Goal: Obtain resource: Download file/media

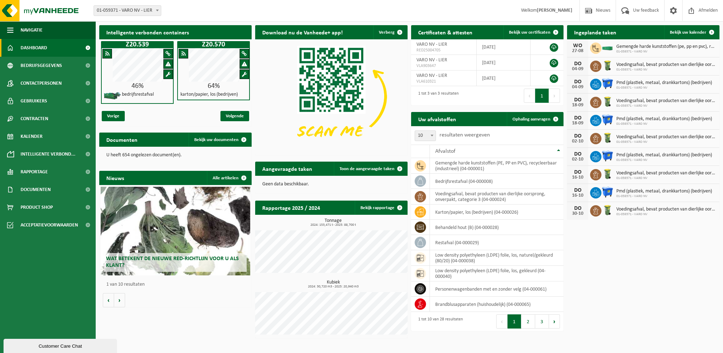
click at [192, 253] on h2 "Wat betekent de nieuwe RED-richtlijn voor u als klant?" at bounding box center [175, 262] width 142 height 18
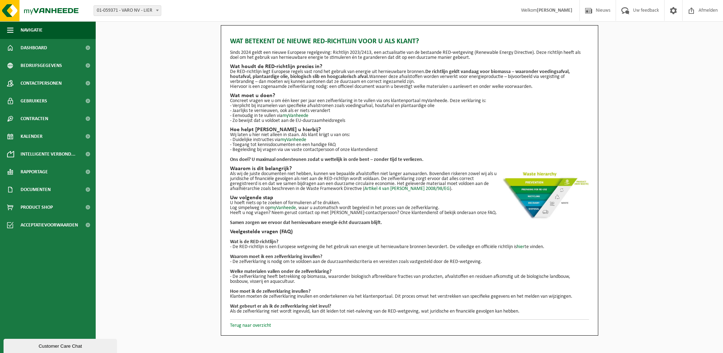
click at [255, 328] on link "Terug naar overzicht" at bounding box center [250, 325] width 41 height 5
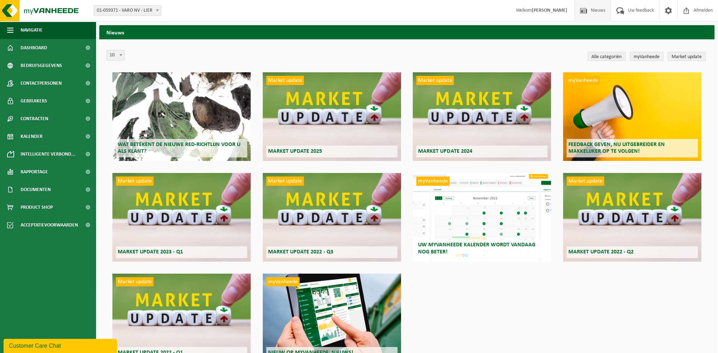
click at [334, 138] on div "Market update Market update 2025" at bounding box center [332, 116] width 138 height 89
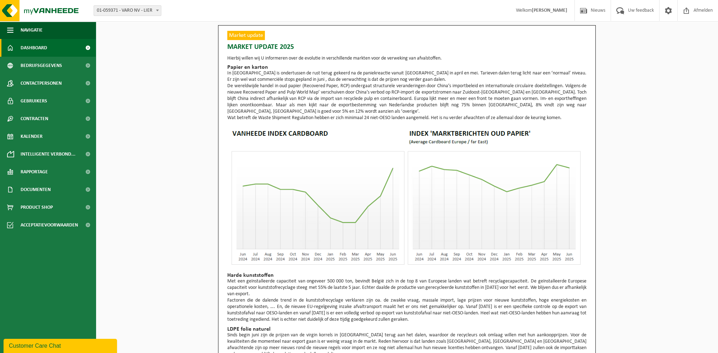
click at [55, 51] on link "Dashboard" at bounding box center [48, 48] width 96 height 18
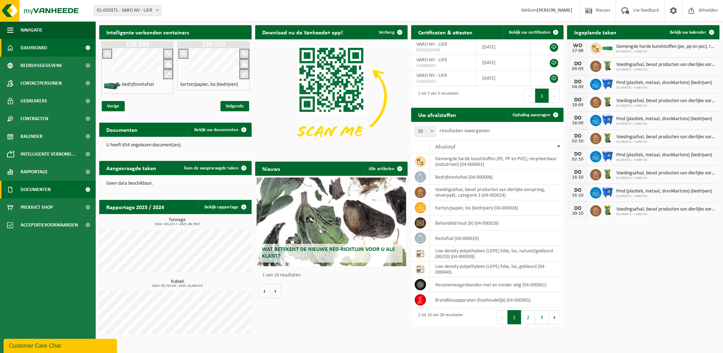
click at [57, 187] on link "Documenten" at bounding box center [48, 190] width 96 height 18
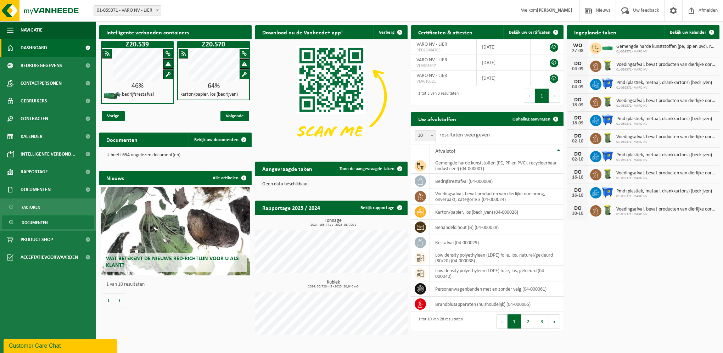
click at [48, 225] on link "Documenten" at bounding box center [48, 221] width 92 height 13
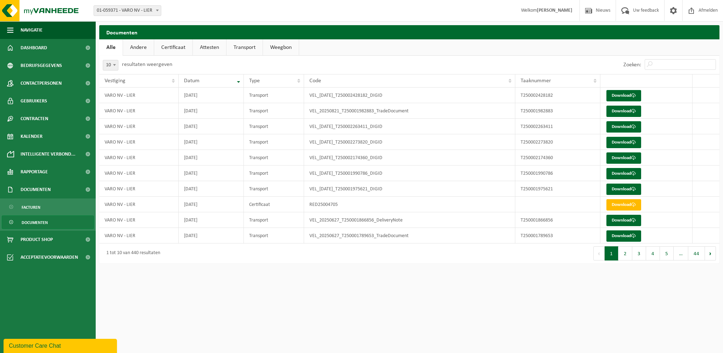
click at [144, 51] on link "Andere" at bounding box center [138, 47] width 31 height 16
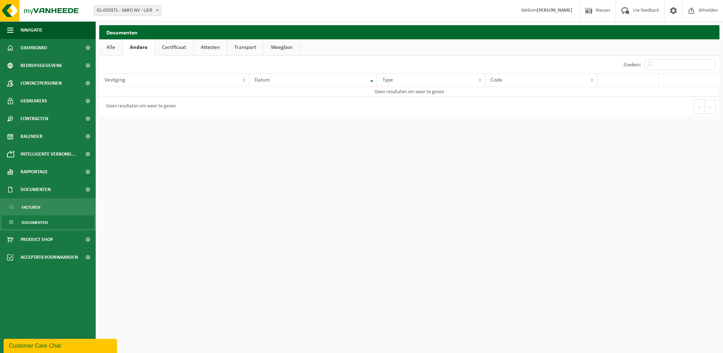
click at [169, 45] on link "Certificaat" at bounding box center [174, 47] width 38 height 16
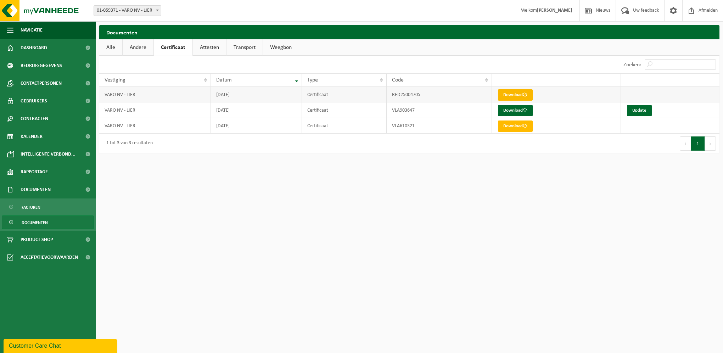
click at [525, 95] on span at bounding box center [525, 94] width 5 height 5
click at [639, 111] on link "Update" at bounding box center [639, 110] width 25 height 11
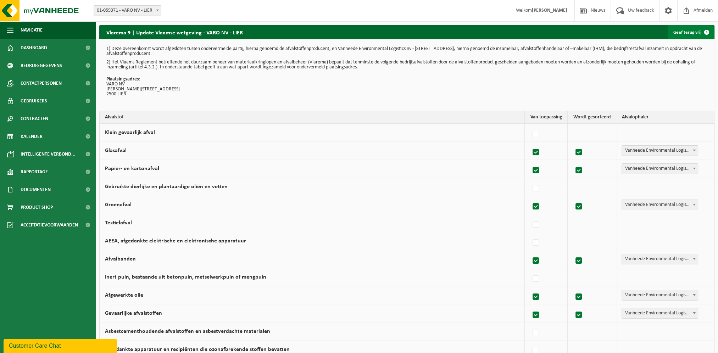
click at [690, 34] on link "Geef terug vrij" at bounding box center [690, 32] width 46 height 14
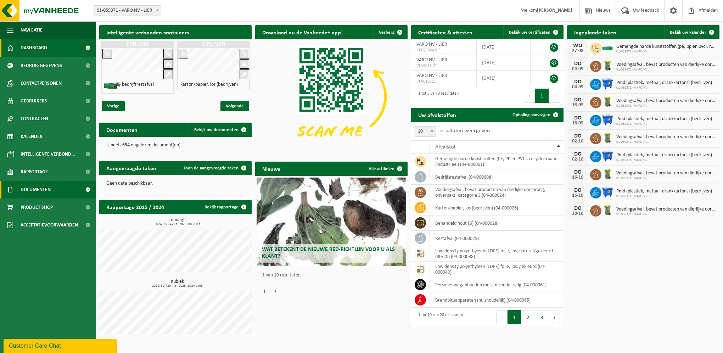
click at [50, 192] on span "Documenten" at bounding box center [36, 190] width 30 height 18
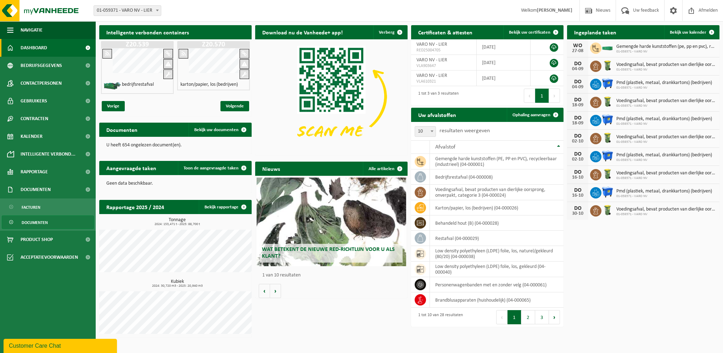
click at [43, 223] on span "Documenten" at bounding box center [35, 222] width 26 height 13
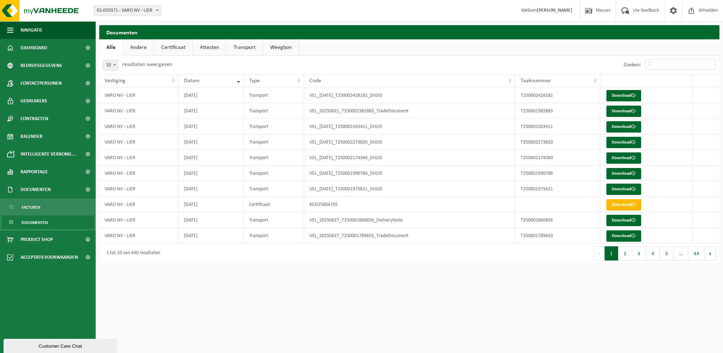
click at [185, 47] on link "Certificaat" at bounding box center [173, 47] width 38 height 16
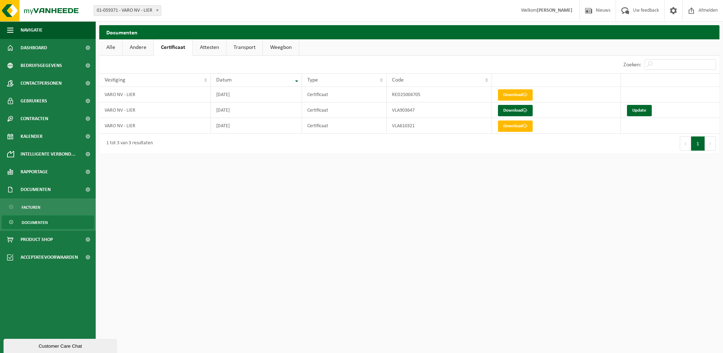
click at [207, 47] on link "Attesten" at bounding box center [209, 47] width 33 height 16
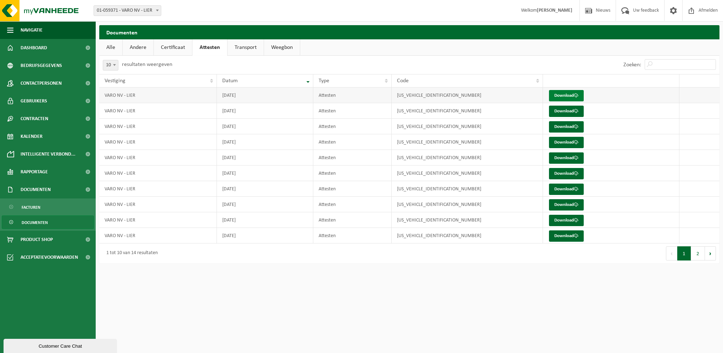
click at [577, 95] on span at bounding box center [576, 95] width 5 height 5
click at [239, 50] on link "Transport" at bounding box center [245, 47] width 36 height 16
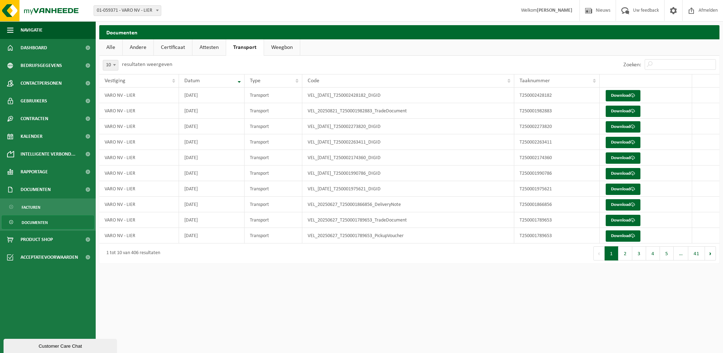
click at [276, 47] on link "Weegbon" at bounding box center [282, 47] width 36 height 16
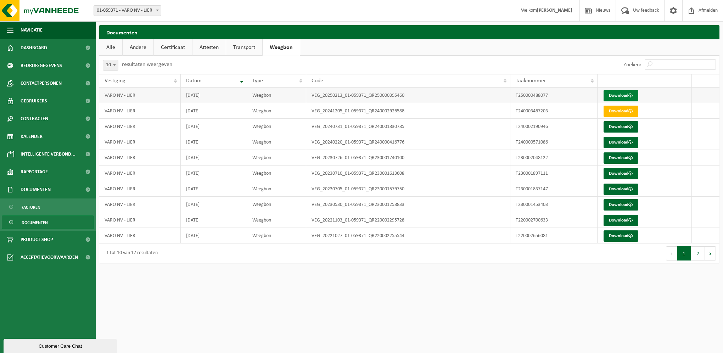
click at [629, 95] on span at bounding box center [630, 95] width 5 height 5
click at [236, 51] on link "Transport" at bounding box center [244, 47] width 36 height 16
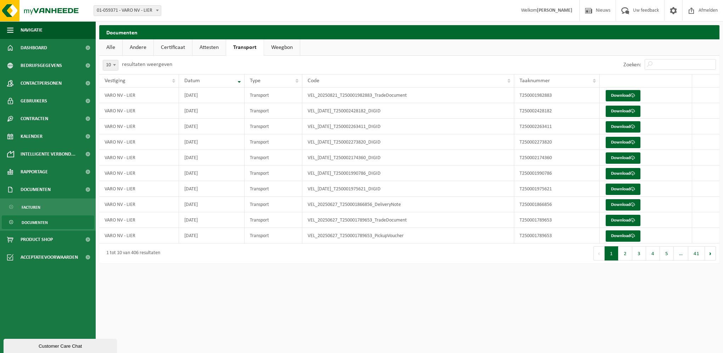
click at [182, 47] on link "Certificaat" at bounding box center [173, 47] width 38 height 16
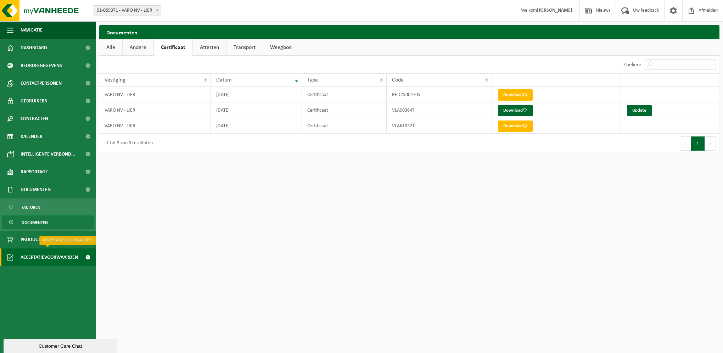
click at [84, 256] on span at bounding box center [88, 257] width 16 height 18
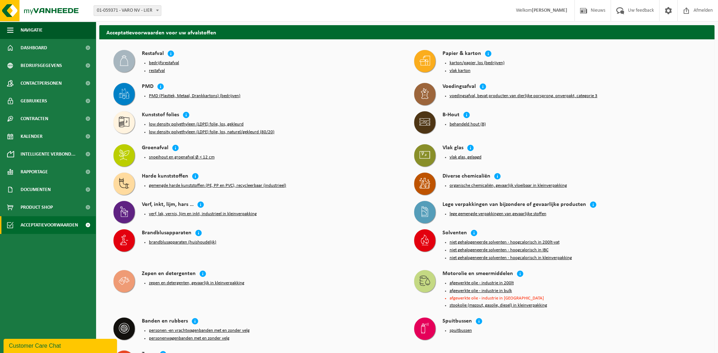
scroll to position [35, 0]
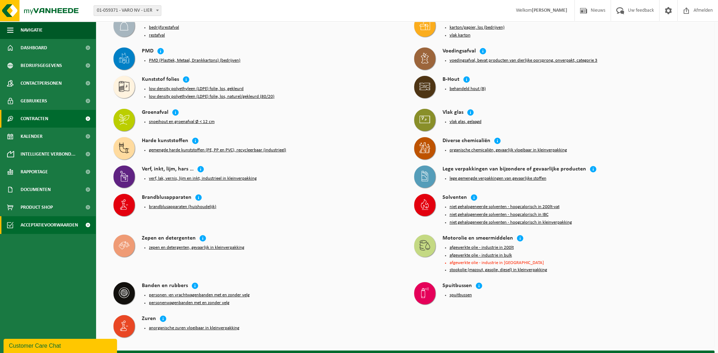
click at [47, 118] on span "Contracten" at bounding box center [35, 119] width 28 height 18
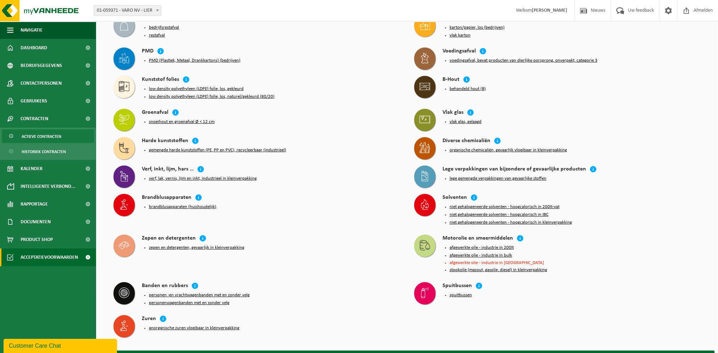
click at [45, 138] on span "Actieve contracten" at bounding box center [42, 136] width 40 height 13
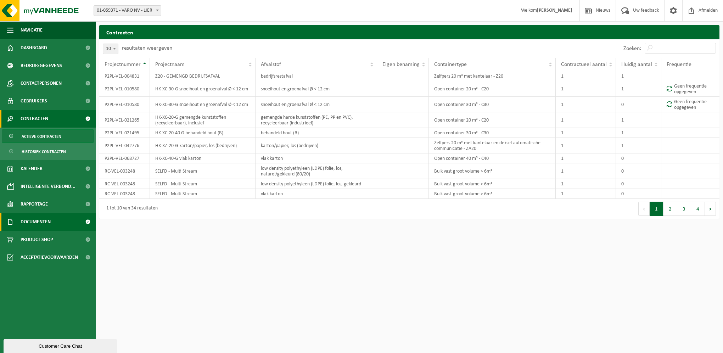
click at [44, 221] on span "Documenten" at bounding box center [36, 222] width 30 height 18
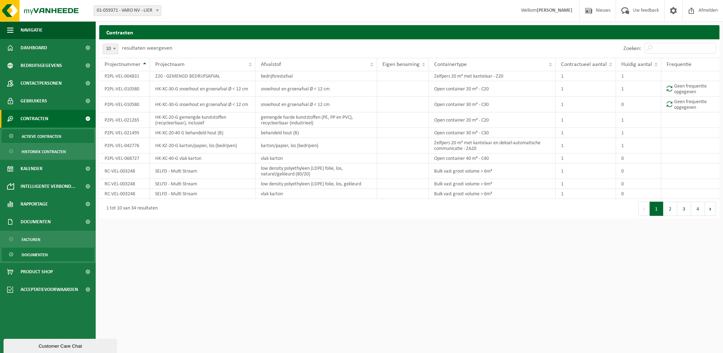
click at [39, 258] on span "Documenten" at bounding box center [35, 254] width 26 height 13
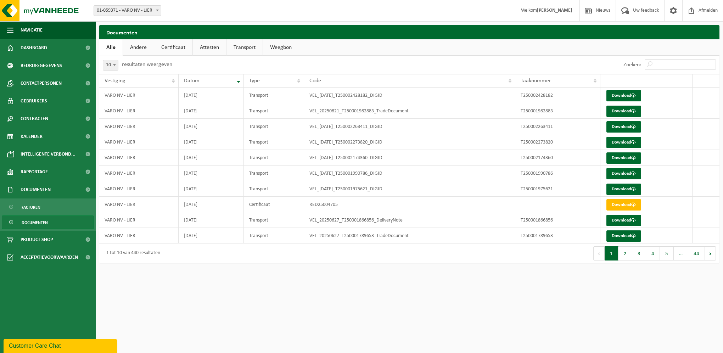
click at [177, 46] on link "Certificaat" at bounding box center [173, 47] width 38 height 16
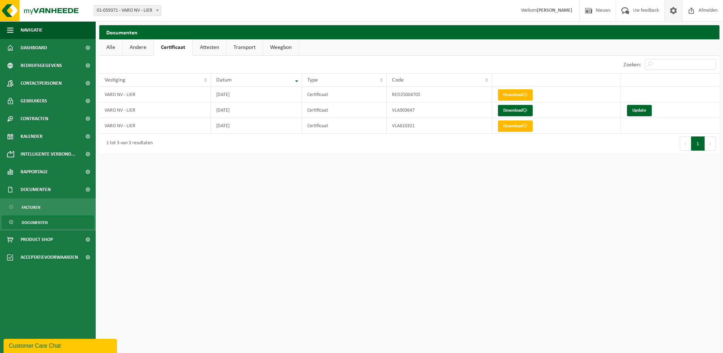
click at [672, 11] on span at bounding box center [673, 10] width 11 height 21
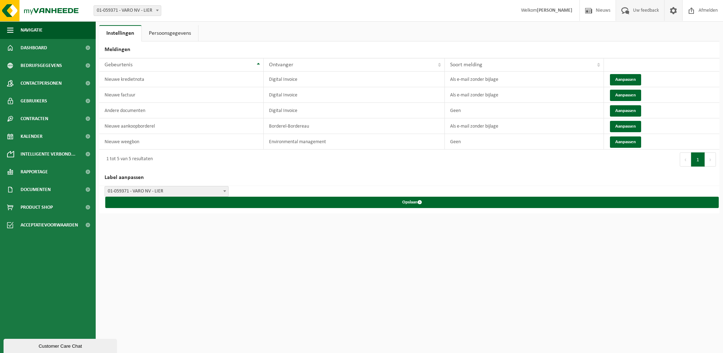
click at [635, 12] on span "Uw feedback" at bounding box center [645, 10] width 29 height 21
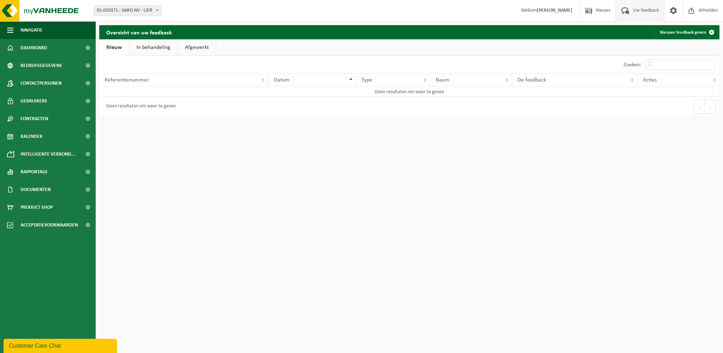
click at [55, 344] on div "Customer Care Chat" at bounding box center [60, 346] width 103 height 9
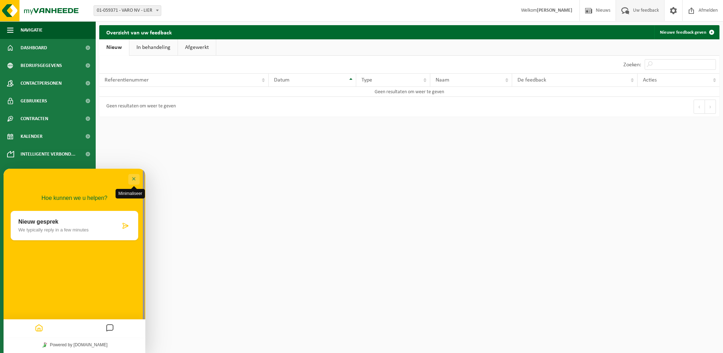
click at [133, 179] on button "Minimaliseer" at bounding box center [133, 179] width 11 height 11
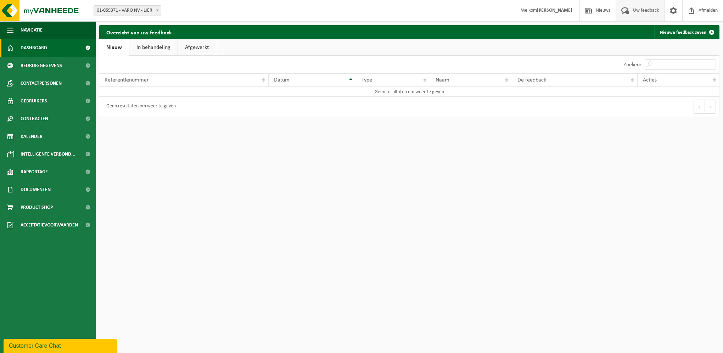
click at [38, 52] on span "Dashboard" at bounding box center [34, 48] width 27 height 18
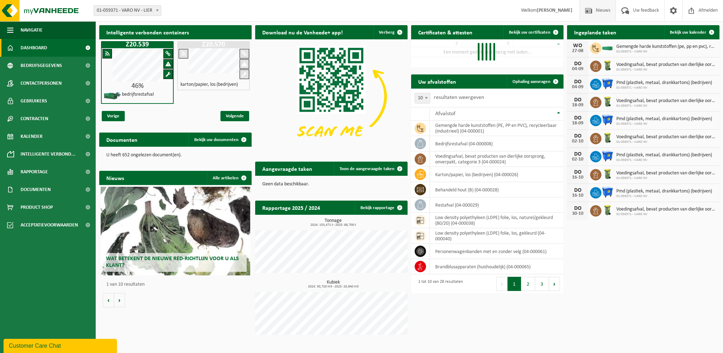
click at [600, 9] on span "Nieuws" at bounding box center [603, 10] width 18 height 21
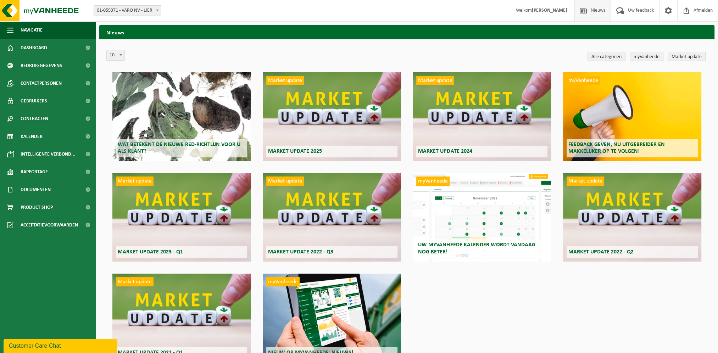
click at [196, 149] on h2 "Wat betekent de nieuwe RED-richtlijn voor u als klant?" at bounding box center [181, 148] width 131 height 18
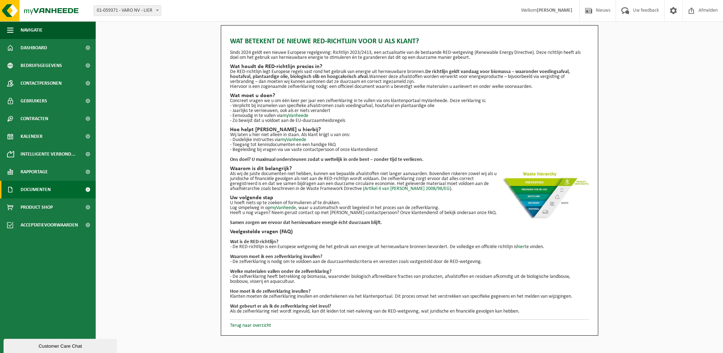
click at [49, 192] on span "Documenten" at bounding box center [36, 190] width 30 height 18
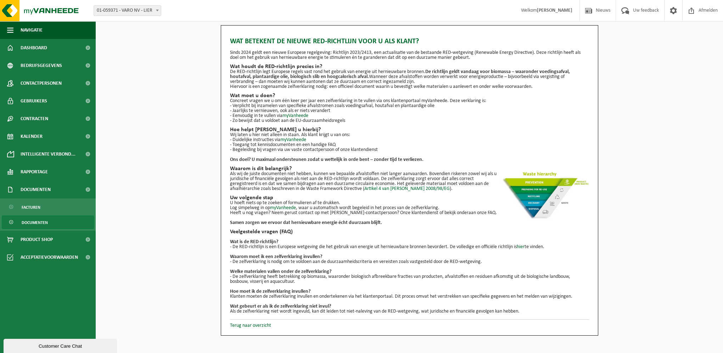
click at [44, 220] on span "Documenten" at bounding box center [35, 222] width 26 height 13
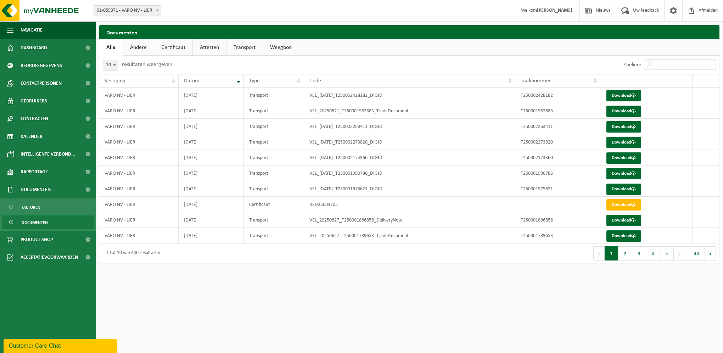
click at [177, 47] on link "Certificaat" at bounding box center [173, 47] width 38 height 16
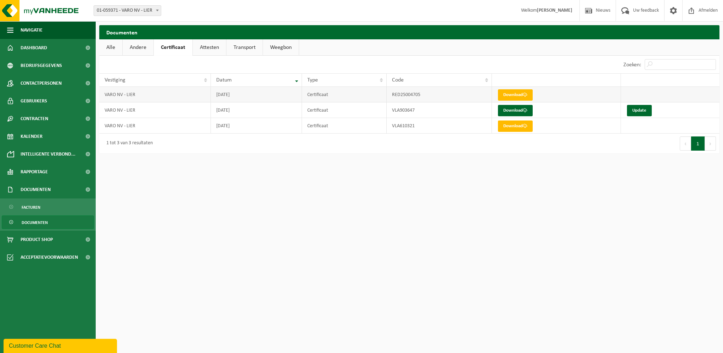
click at [140, 93] on td "VARO NV - LIER" at bounding box center [155, 95] width 112 height 16
click at [224, 99] on td "2025-06-30" at bounding box center [256, 95] width 91 height 16
click at [410, 95] on td "RED25004705" at bounding box center [439, 95] width 105 height 16
